Goal: Navigation & Orientation: Find specific page/section

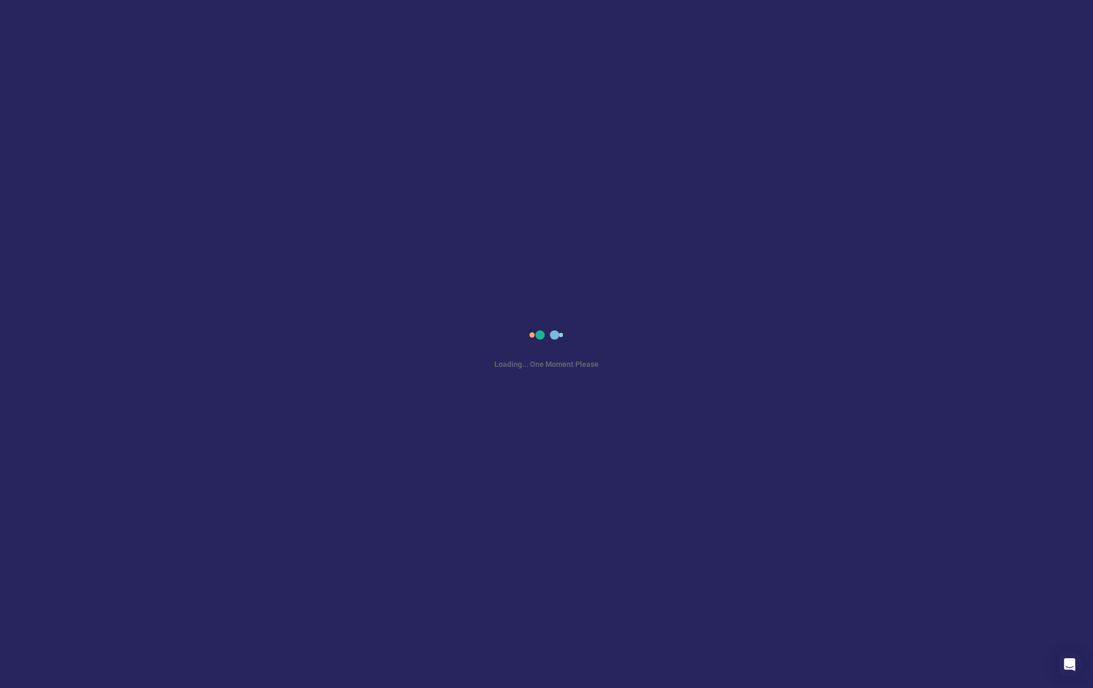
click at [605, 425] on div "Loading... One Moment Please" at bounding box center [546, 344] width 1093 height 688
click at [773, 555] on div "Loading... 100% Complete" at bounding box center [546, 344] width 1093 height 688
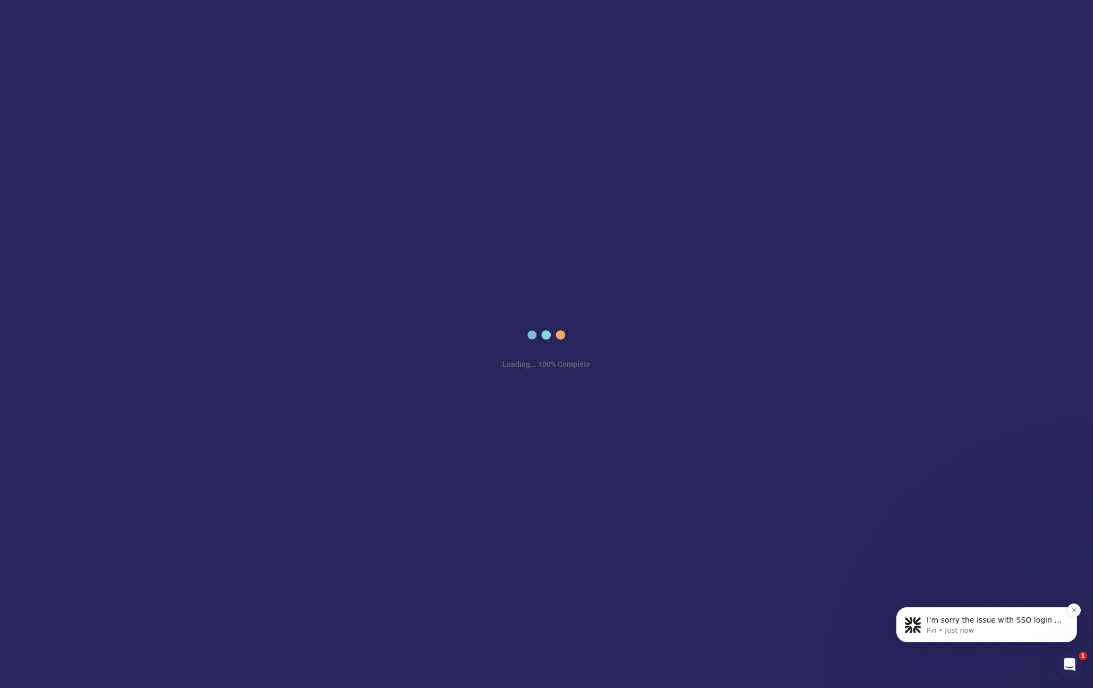
click at [971, 618] on p "I’m sorry the issue with SSO login is still unresolved and understand how frust…" at bounding box center [994, 620] width 137 height 11
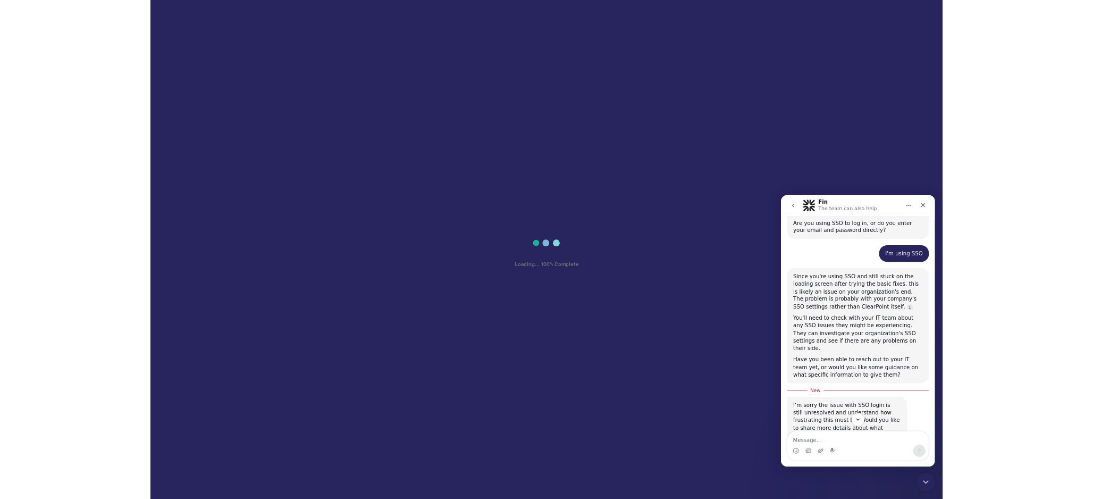
scroll to position [444, 0]
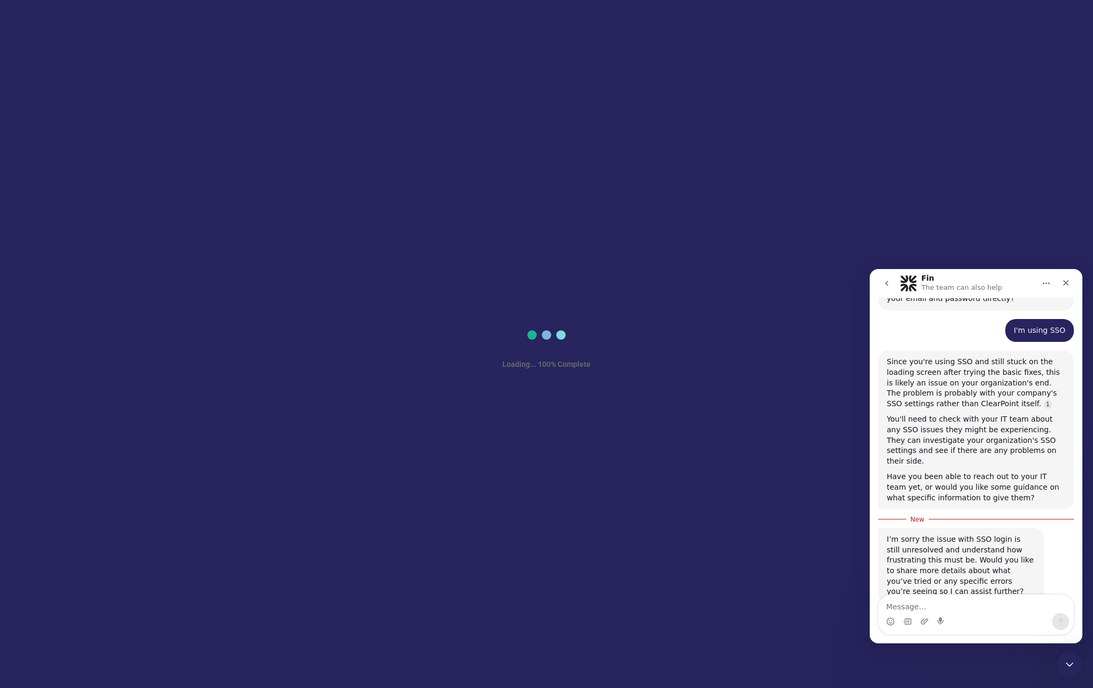
click at [916, 603] on textarea "Message…" at bounding box center [976, 604] width 195 height 18
